Goal: Information Seeking & Learning: Learn about a topic

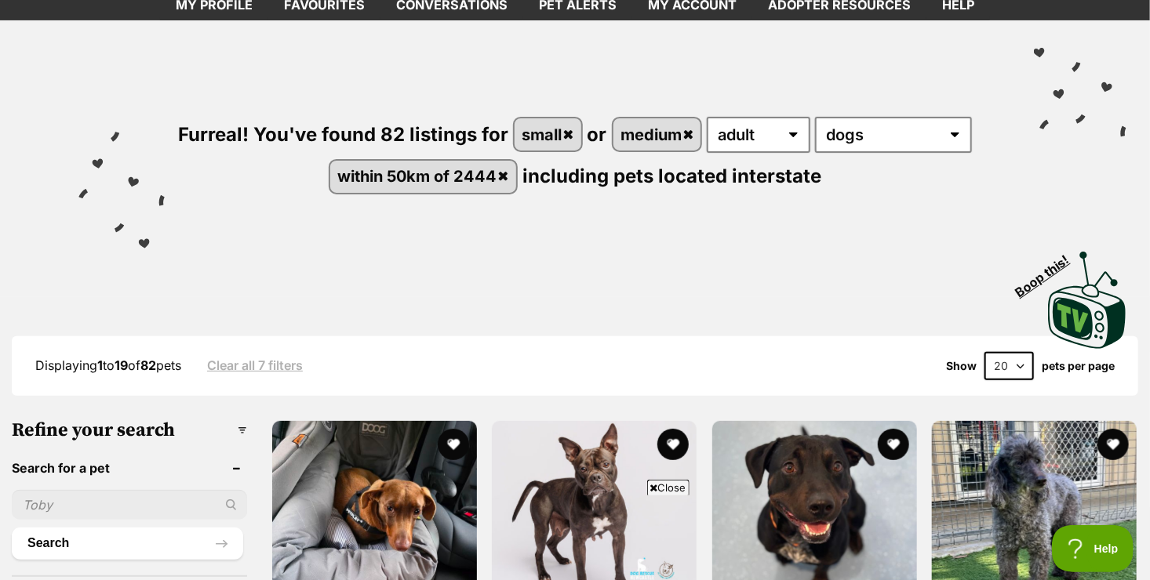
scroll to position [66, 0]
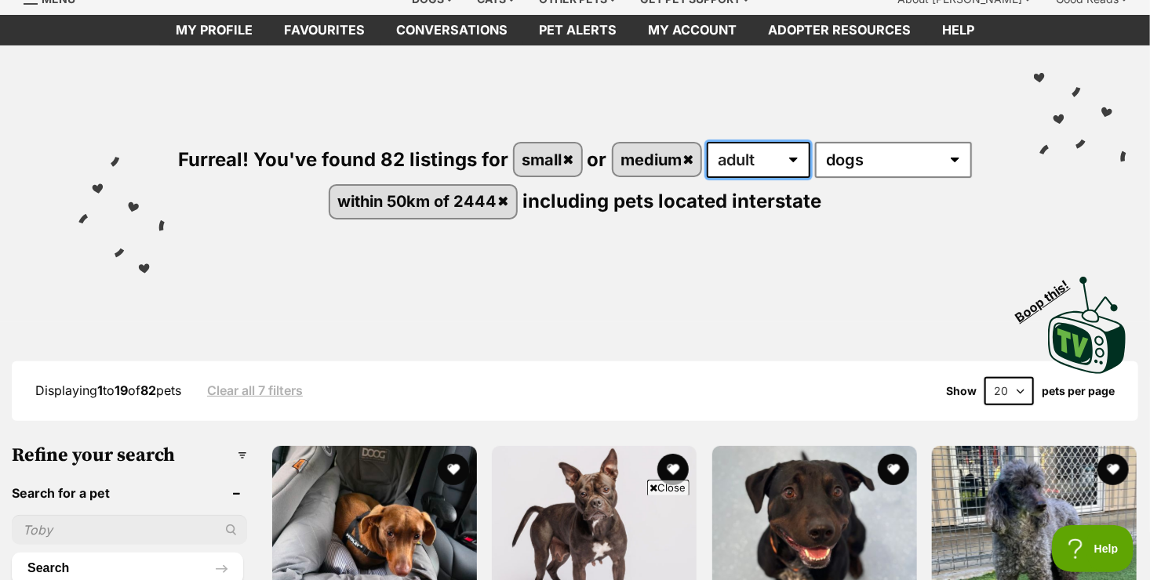
click at [754, 151] on select "any age puppy adult senior" at bounding box center [759, 160] width 104 height 36
select select "senior"
click at [708, 142] on select "any age puppy adult senior" at bounding box center [759, 160] width 104 height 36
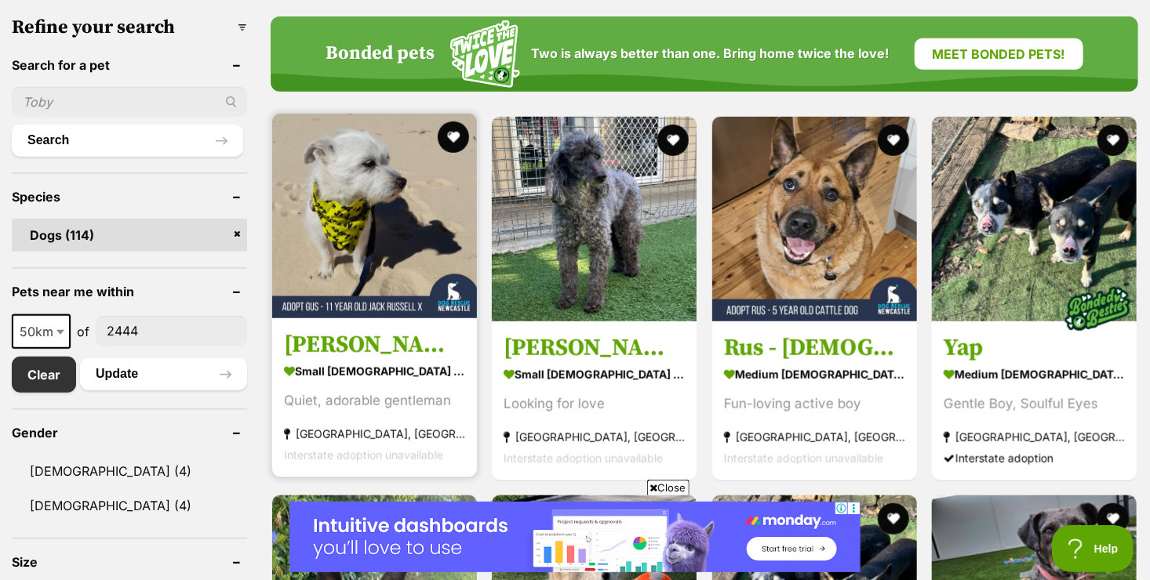
click at [440, 418] on section "small male Dog Quiet, adorable gentleman Belmont North, NSW Interstate adoption…" at bounding box center [374, 413] width 181 height 106
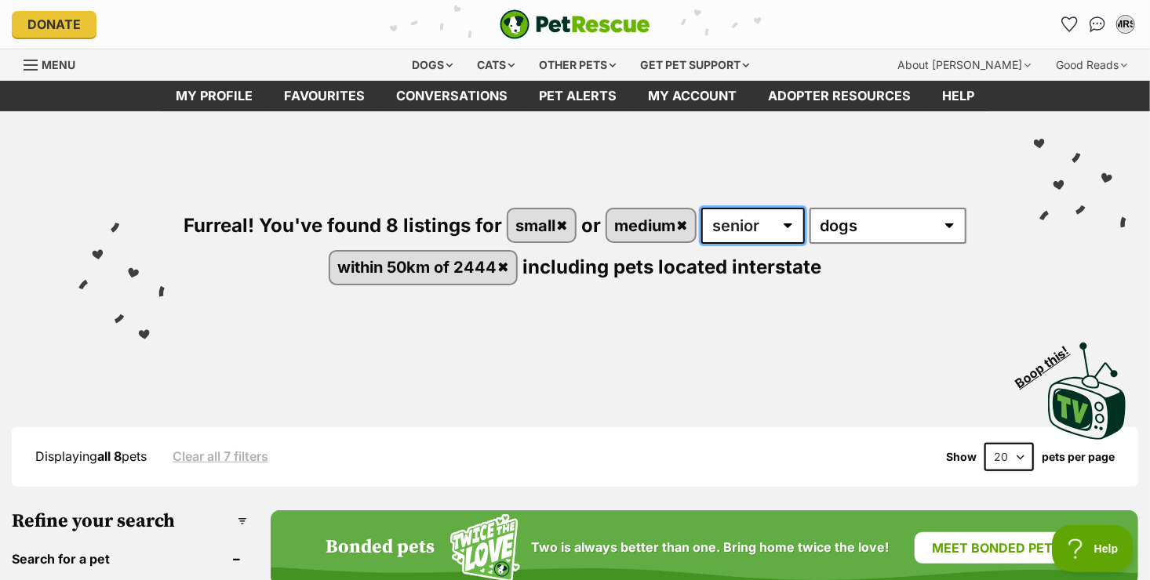
click at [722, 210] on select "any age puppy adult senior" at bounding box center [753, 226] width 104 height 36
select select "adult"
click at [702, 208] on select "any age puppy adult senior" at bounding box center [753, 226] width 104 height 36
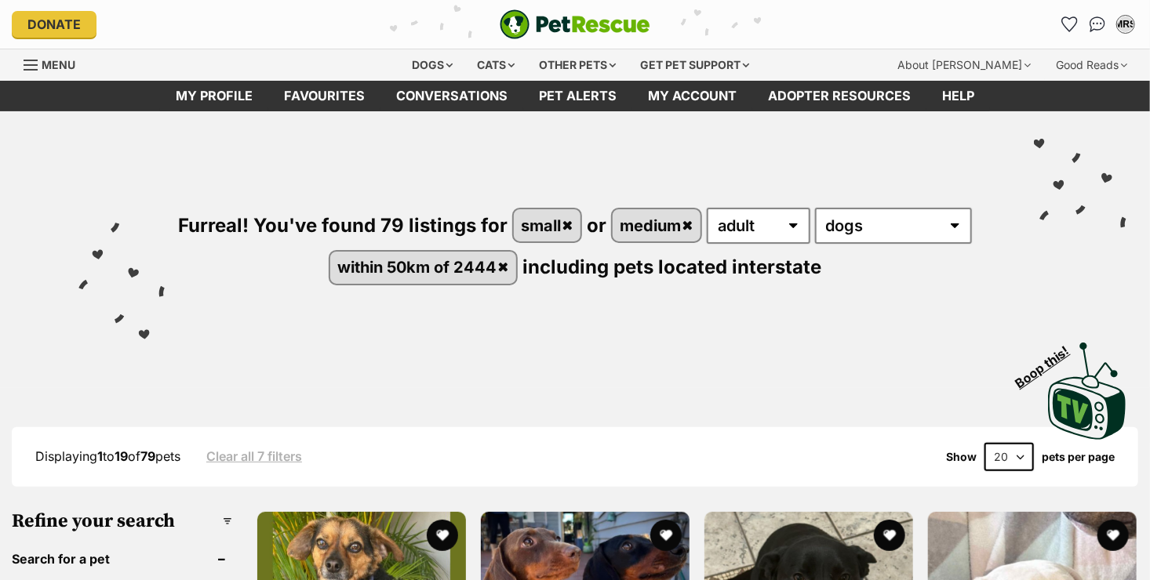
click at [1019, 268] on div "Furreal! You've found 79 listings for small or medium any age puppy adult senio…" at bounding box center [575, 219] width 1103 height 217
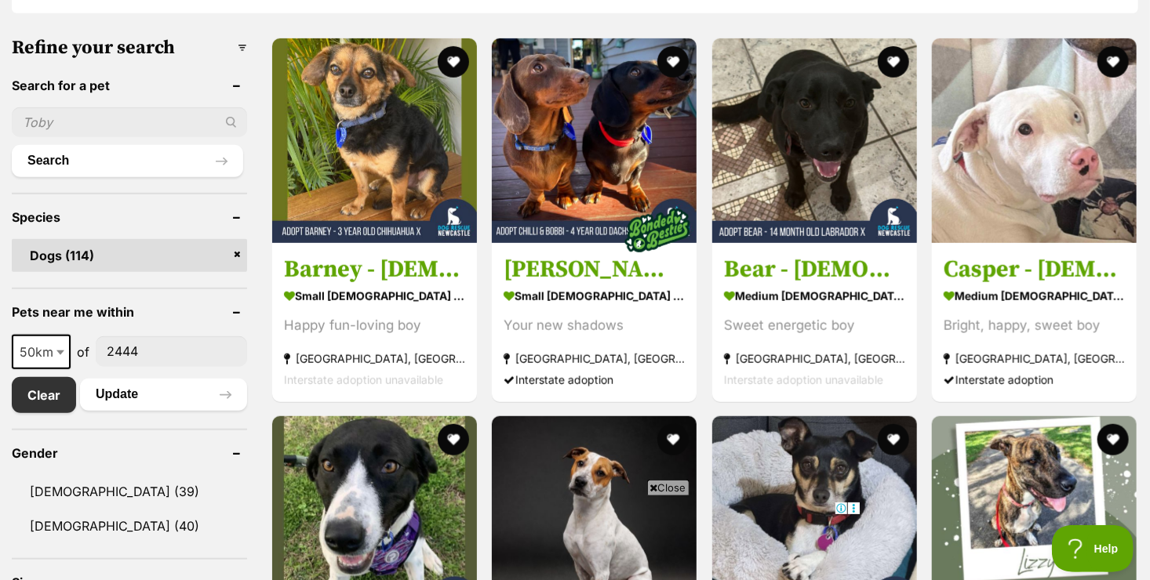
scroll to position [471, 0]
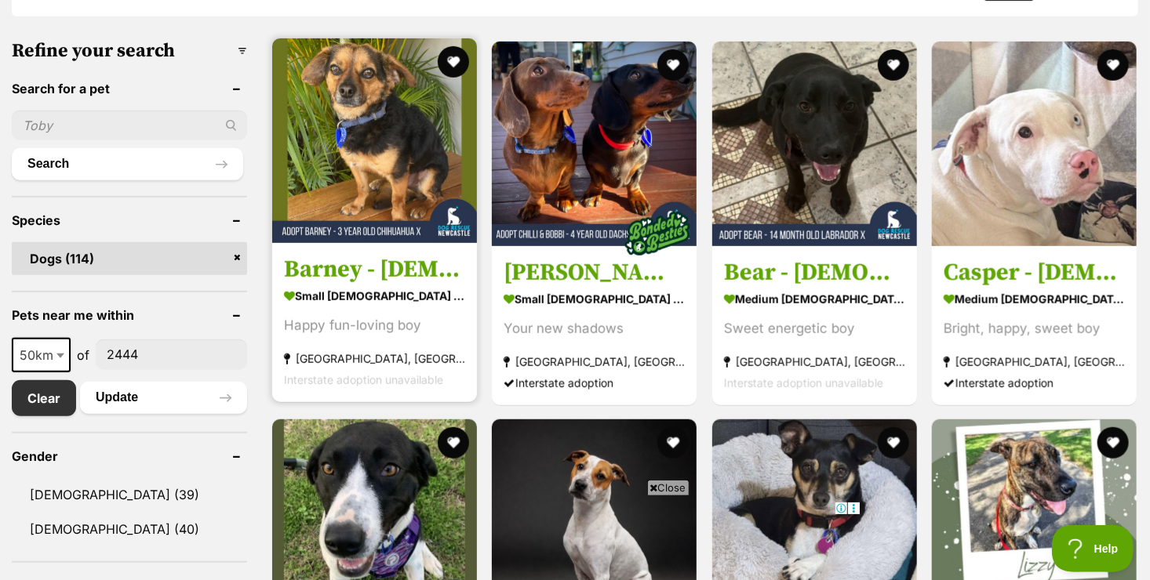
click at [347, 338] on section "small male Dog Happy fun-loving boy Valentine, NSW Interstate adoption unavaila…" at bounding box center [374, 337] width 181 height 106
